Goal: Find specific page/section: Find specific page/section

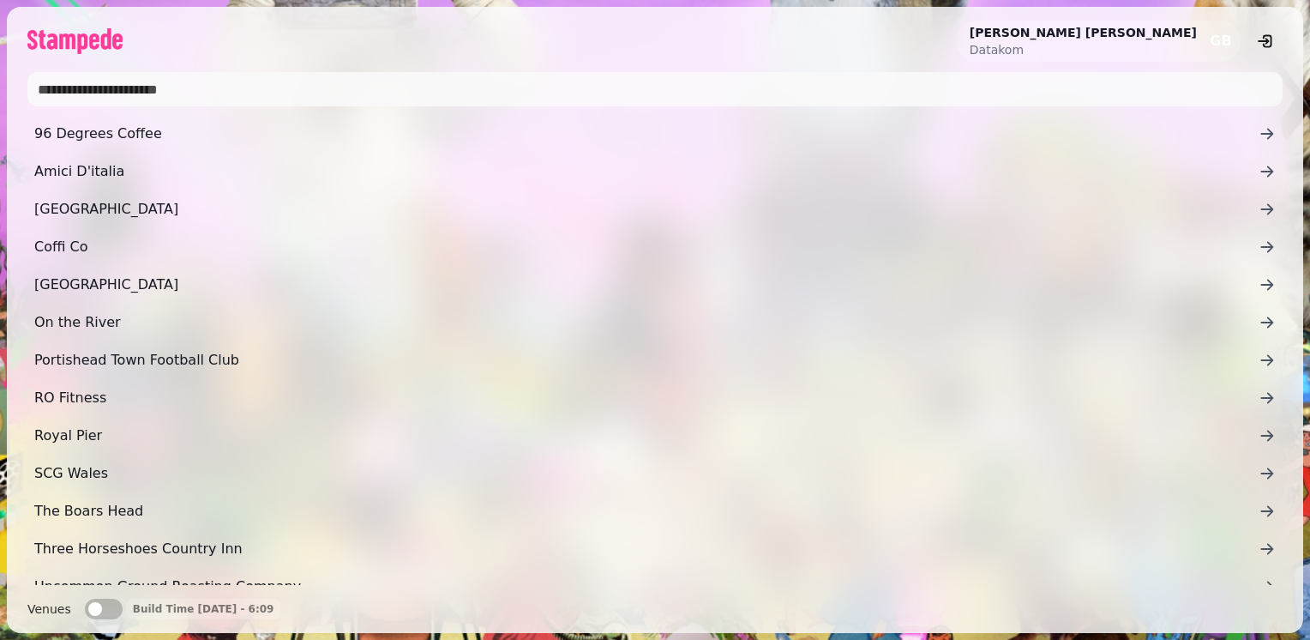
click at [93, 609] on span "button" at bounding box center [95, 609] width 14 height 14
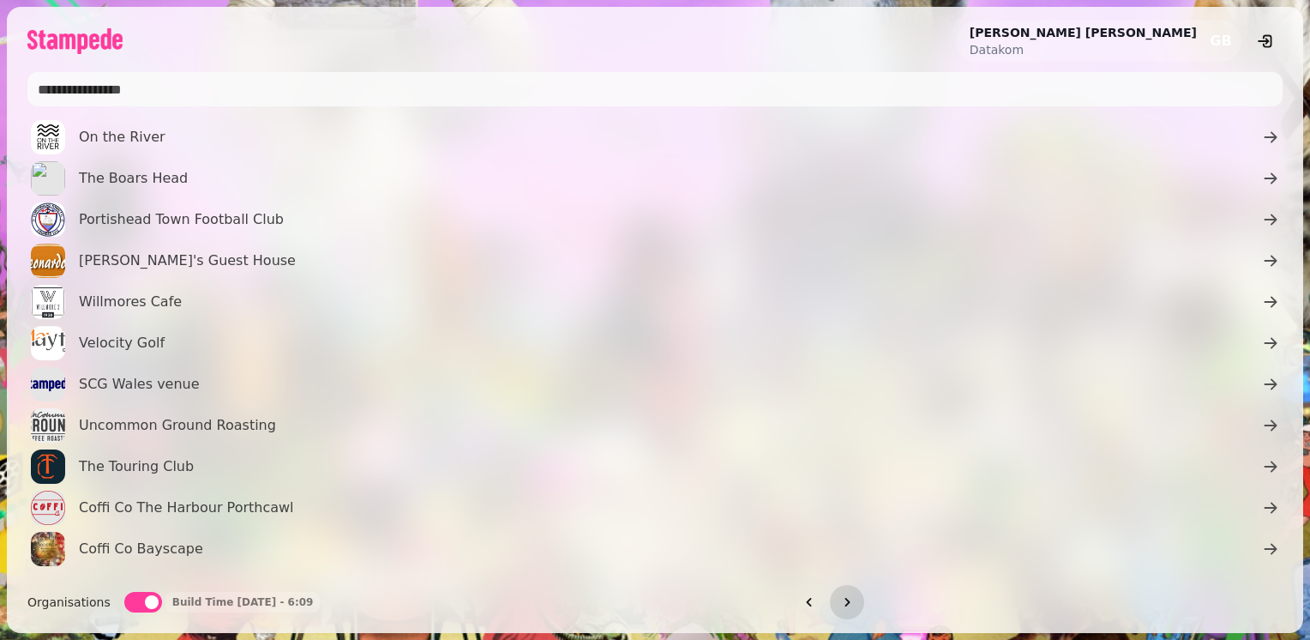
click at [145, 599] on span "button" at bounding box center [152, 602] width 14 height 14
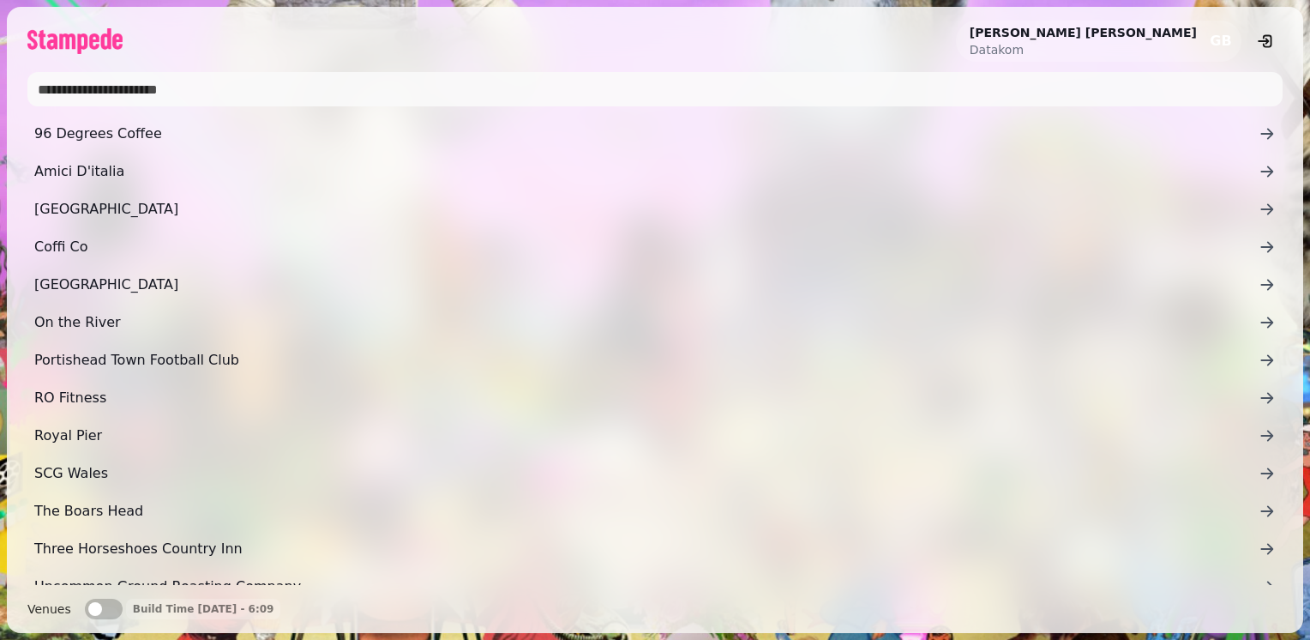
click at [82, 92] on input "text" at bounding box center [655, 89] width 1256 height 34
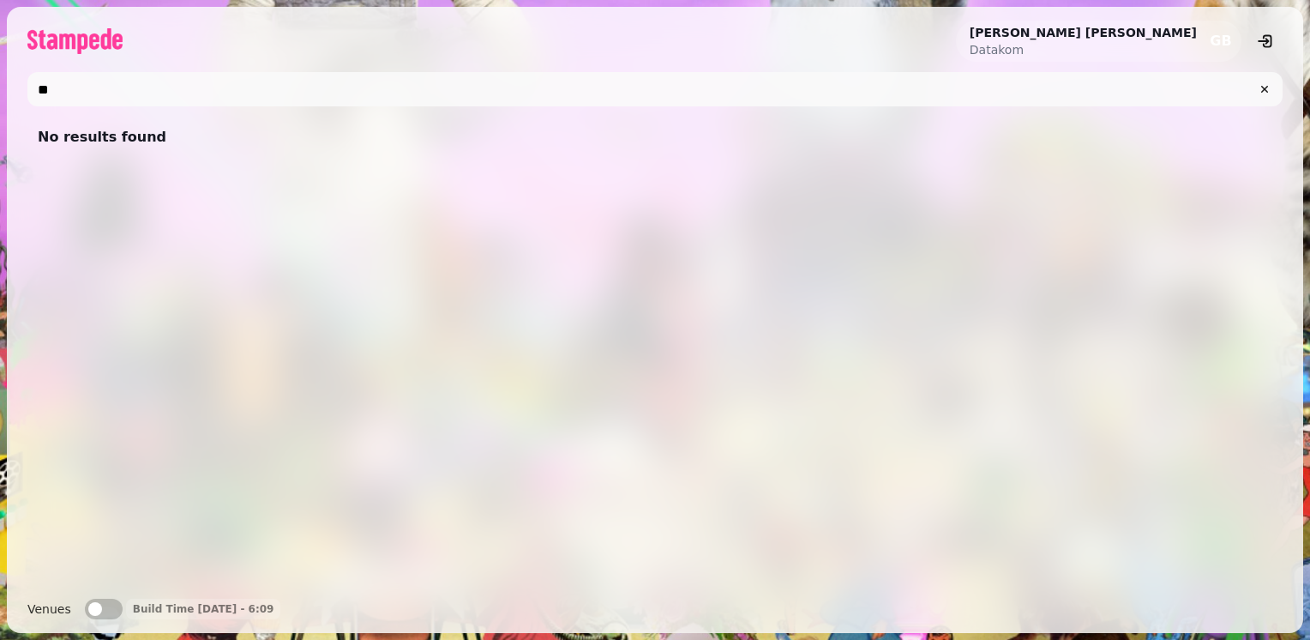
type input "*"
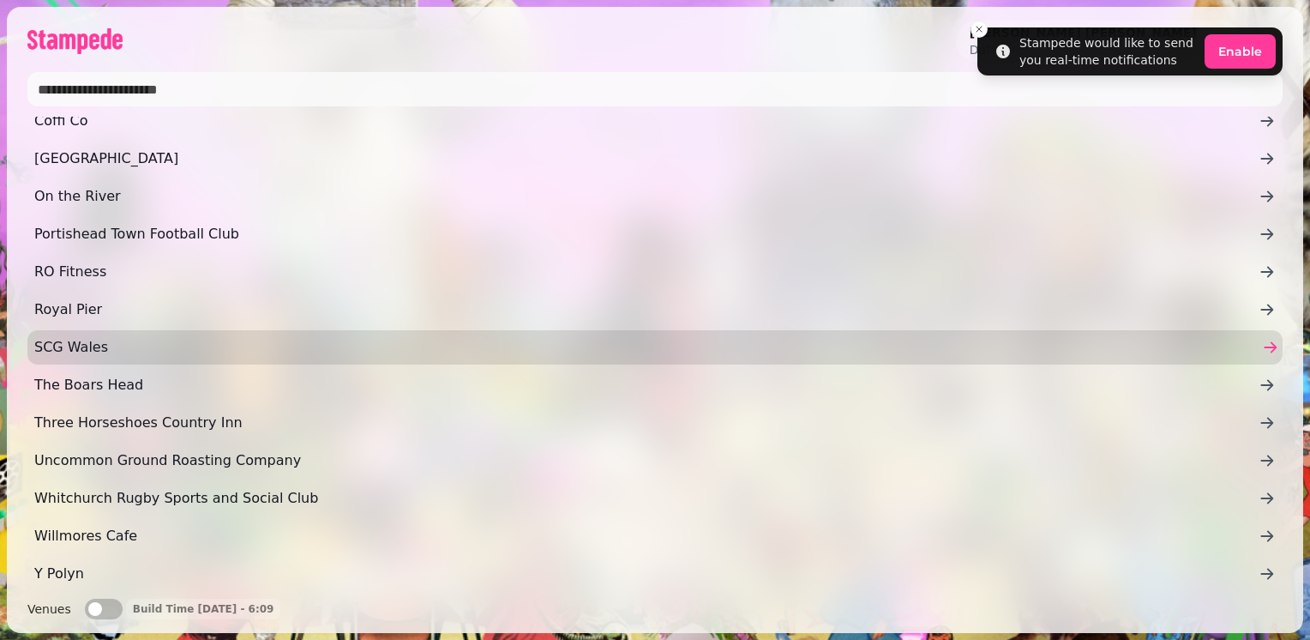
scroll to position [131, 0]
